Goal: Information Seeking & Learning: Find contact information

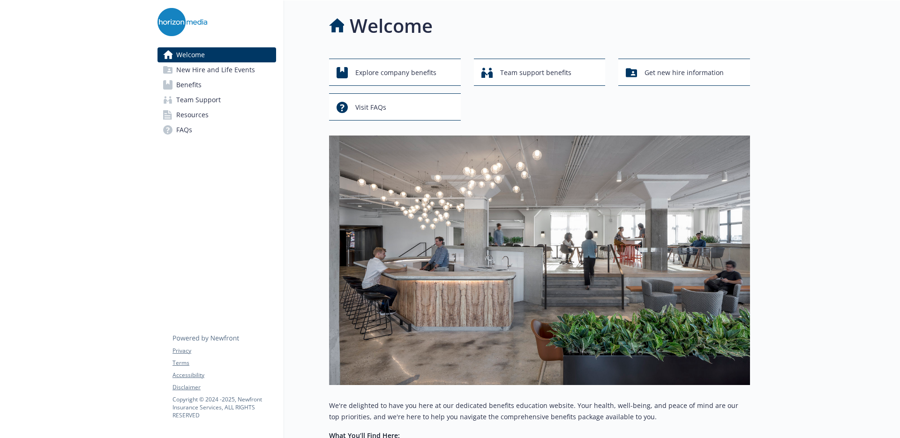
click at [305, 137] on div "Welcome Explore company benefits Team support benefits Get new hire information…" at bounding box center [517, 315] width 466 height 630
click at [374, 101] on span "Visit FAQs" at bounding box center [370, 107] width 31 height 18
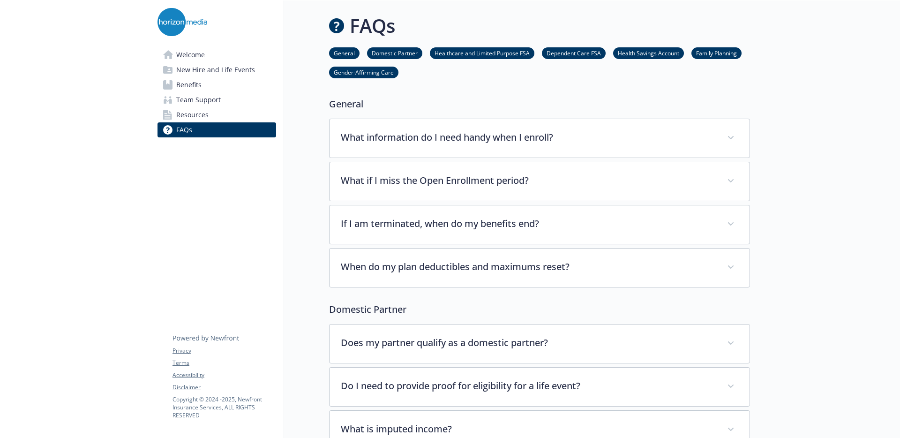
click at [209, 117] on link "Resources" at bounding box center [217, 114] width 119 height 15
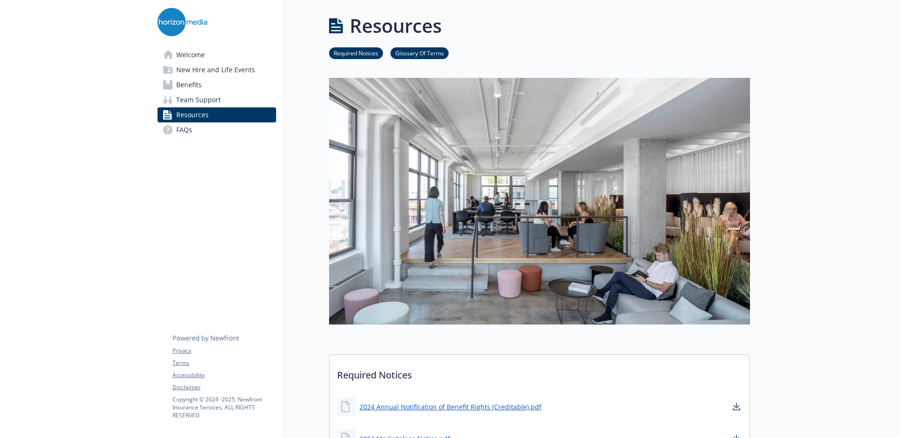
click at [199, 56] on span "Welcome" at bounding box center [190, 54] width 29 height 15
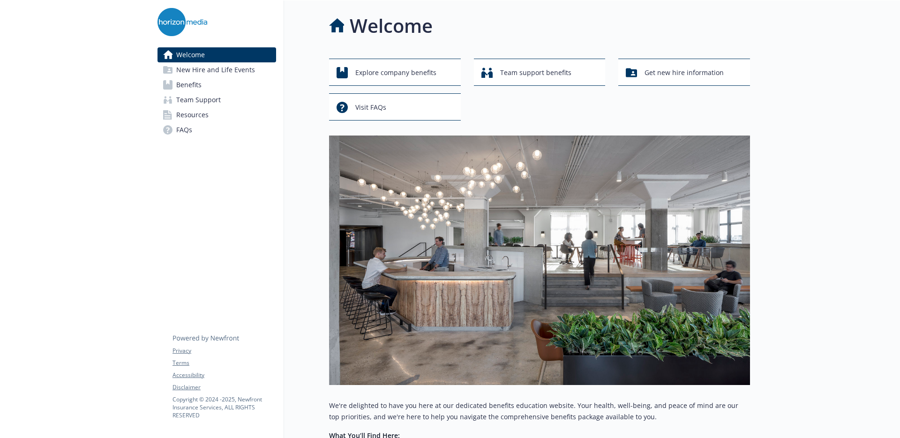
click at [197, 86] on span "Benefits" at bounding box center [188, 84] width 25 height 15
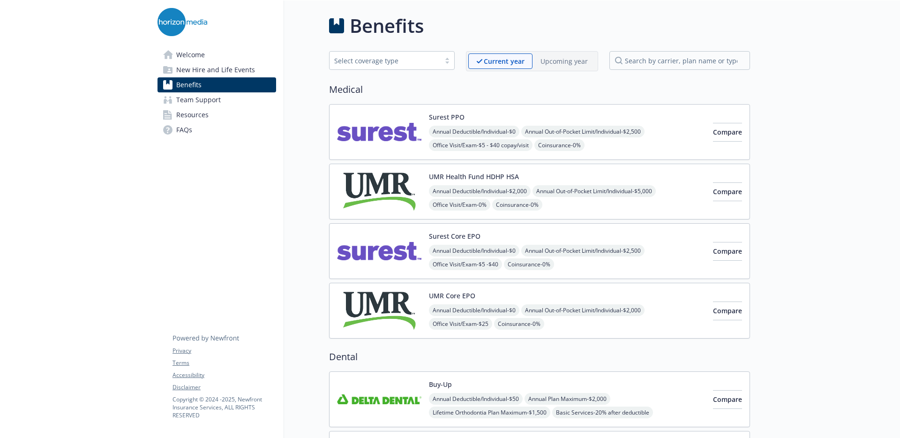
click at [193, 106] on span "Team Support" at bounding box center [198, 99] width 45 height 15
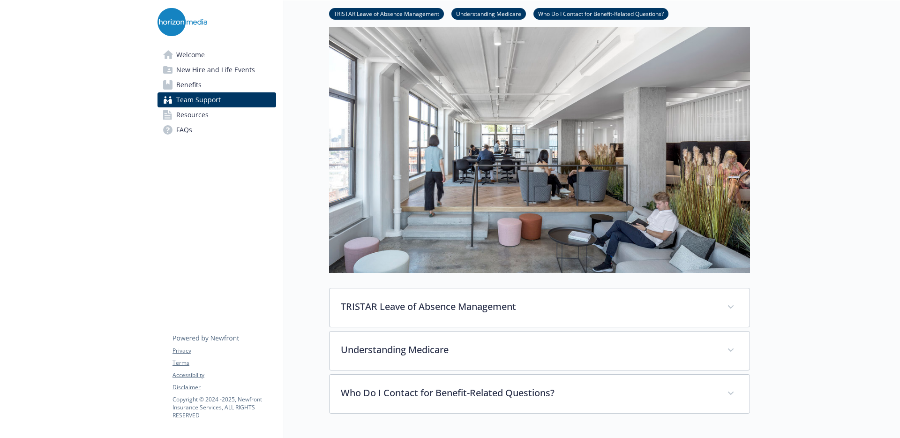
scroll to position [53, 0]
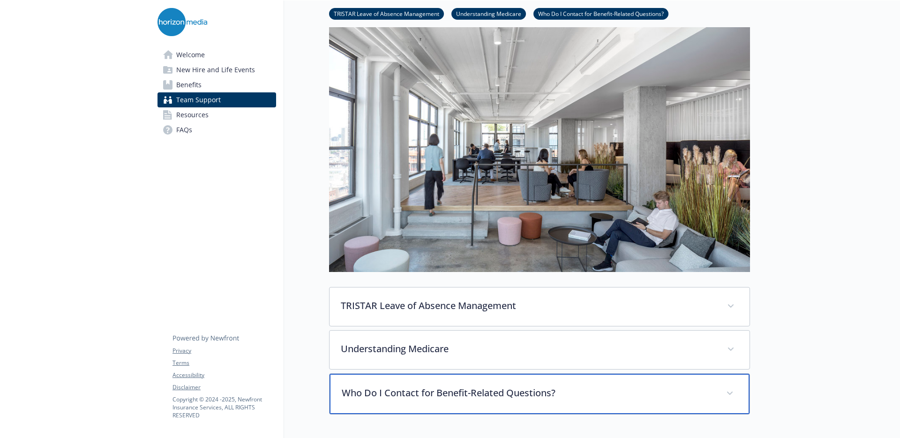
click at [535, 392] on p "Who Do I Contact for Benefit-Related Questions?" at bounding box center [528, 393] width 373 height 14
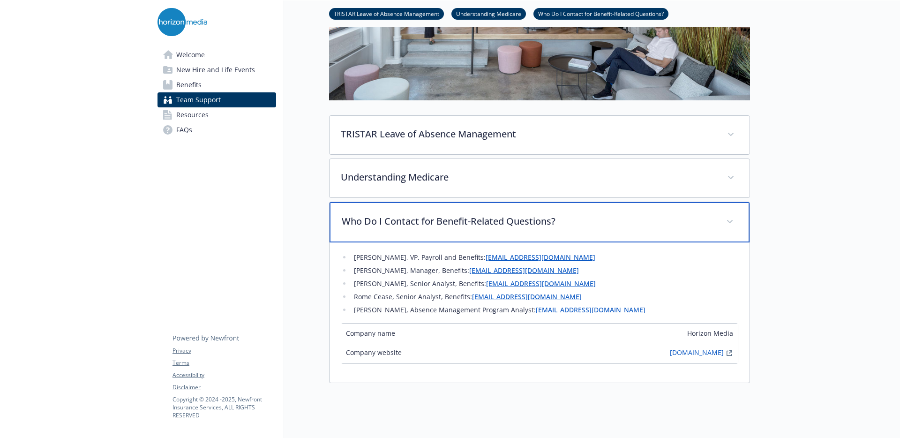
scroll to position [227, 0]
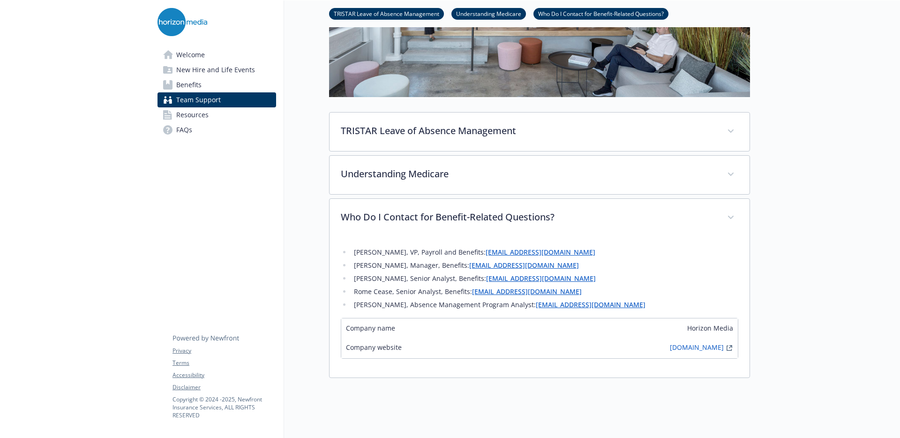
click at [751, 264] on div at bounding box center [825, 168] width 150 height 790
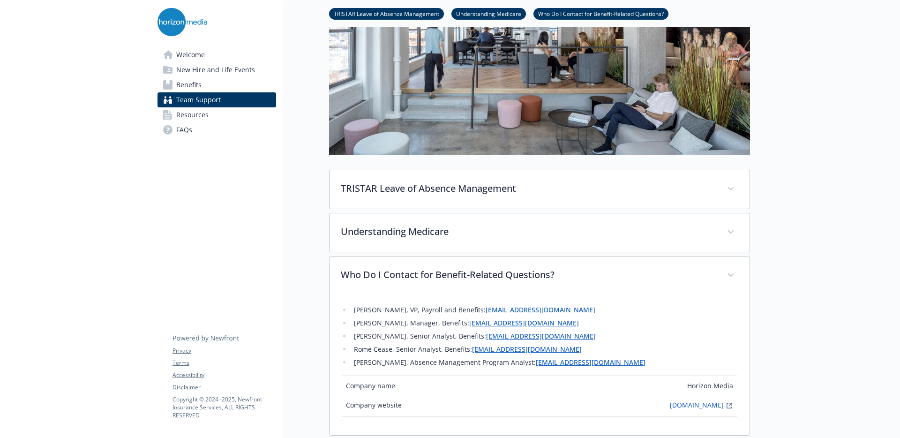
scroll to position [182, 0]
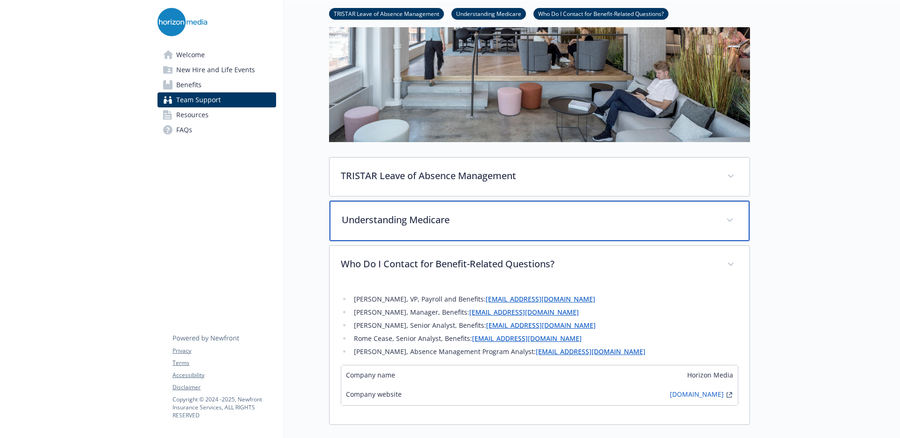
click at [656, 226] on p "Understanding Medicare" at bounding box center [528, 220] width 373 height 14
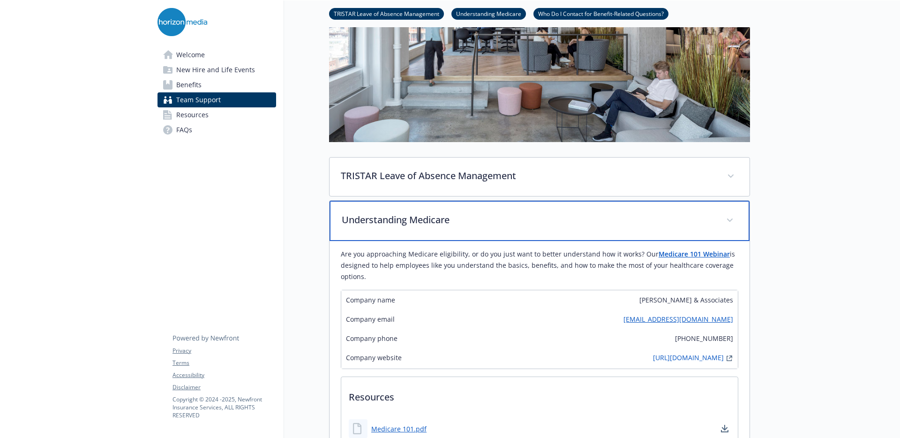
click at [656, 226] on p "Understanding Medicare" at bounding box center [528, 220] width 373 height 14
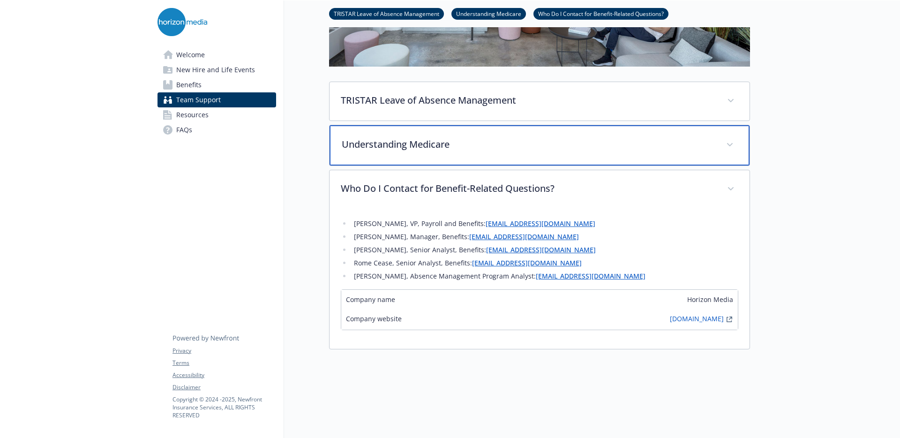
scroll to position [266, 0]
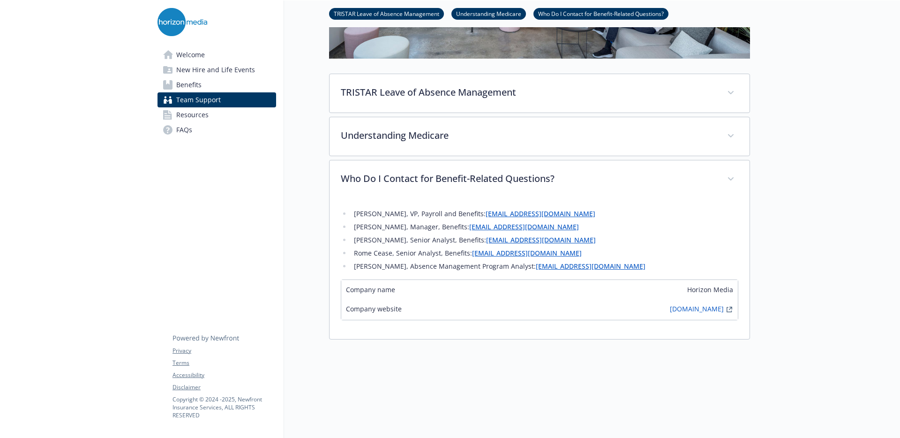
click at [532, 228] on link "[EMAIL_ADDRESS][DOMAIN_NAME]" at bounding box center [524, 226] width 110 height 9
